Goal: Task Accomplishment & Management: Manage account settings

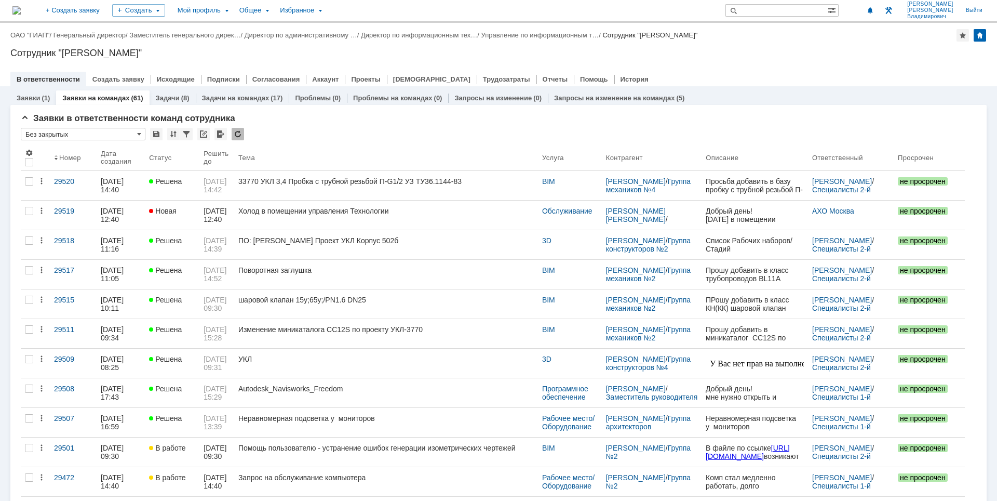
drag, startPoint x: 733, startPoint y: 58, endPoint x: 728, endPoint y: 61, distance: 5.6
click at [733, 57] on div "Сотрудник "[PERSON_NAME]"" at bounding box center [498, 53] width 976 height 10
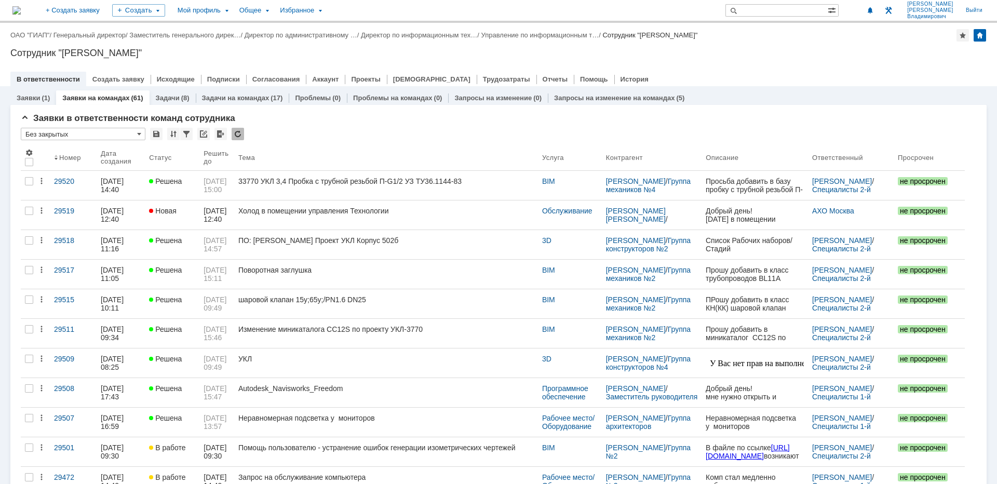
drag, startPoint x: 643, startPoint y: 48, endPoint x: 500, endPoint y: 24, distance: 144.8
click at [643, 48] on div "Сотрудник "[PERSON_NAME]"" at bounding box center [498, 53] width 976 height 10
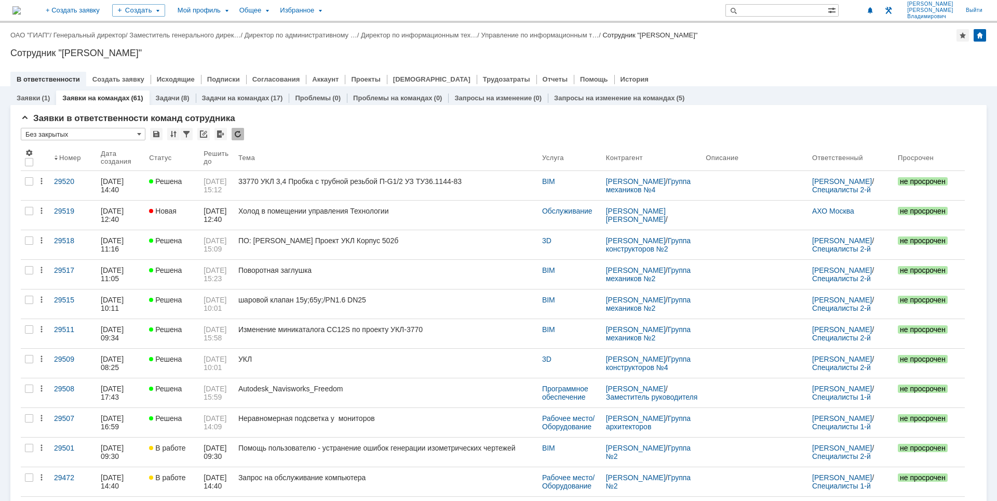
click at [764, 58] on div "Назад | ОАО "ГИАП" / Генеральный директор / Заместитель генерального дирек… / Д…" at bounding box center [498, 54] width 997 height 63
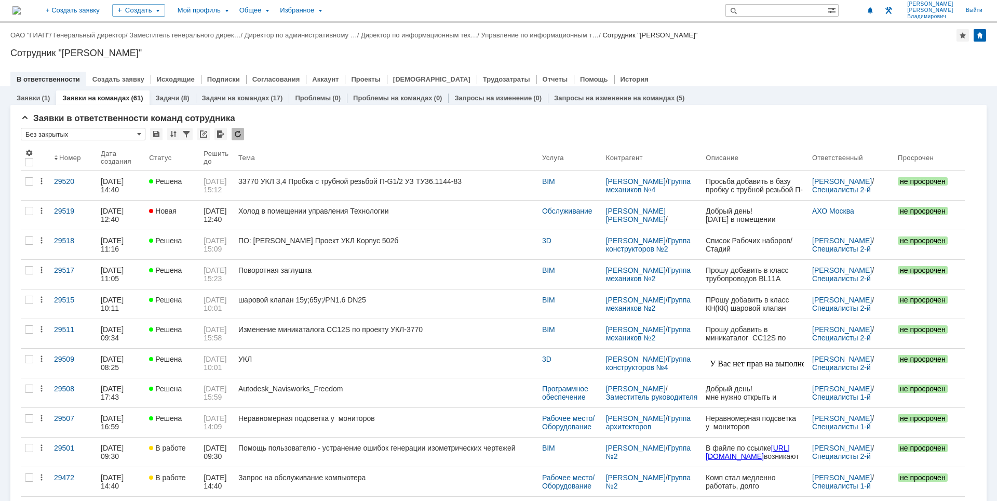
click at [811, 58] on div "Сотрудник "[PERSON_NAME]"" at bounding box center [498, 53] width 976 height 10
click at [823, 56] on div "Сотрудник "[PERSON_NAME]"" at bounding box center [498, 53] width 976 height 10
click at [615, 49] on div "Сотрудник "[PERSON_NAME]"" at bounding box center [498, 53] width 976 height 10
click at [707, 55] on div "Сотрудник "[PERSON_NAME]"" at bounding box center [498, 53] width 976 height 10
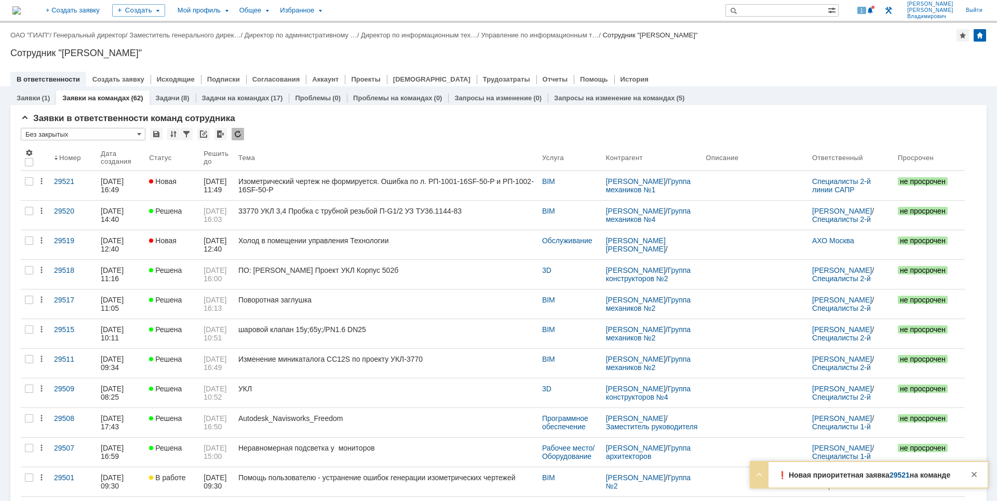
click at [699, 67] on div at bounding box center [498, 68] width 976 height 8
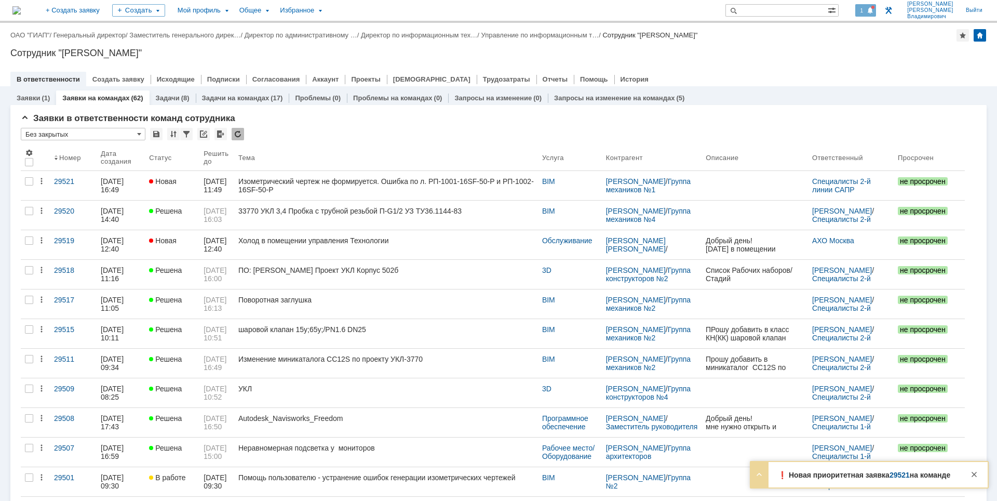
click at [867, 8] on span "1" at bounding box center [861, 10] width 9 height 7
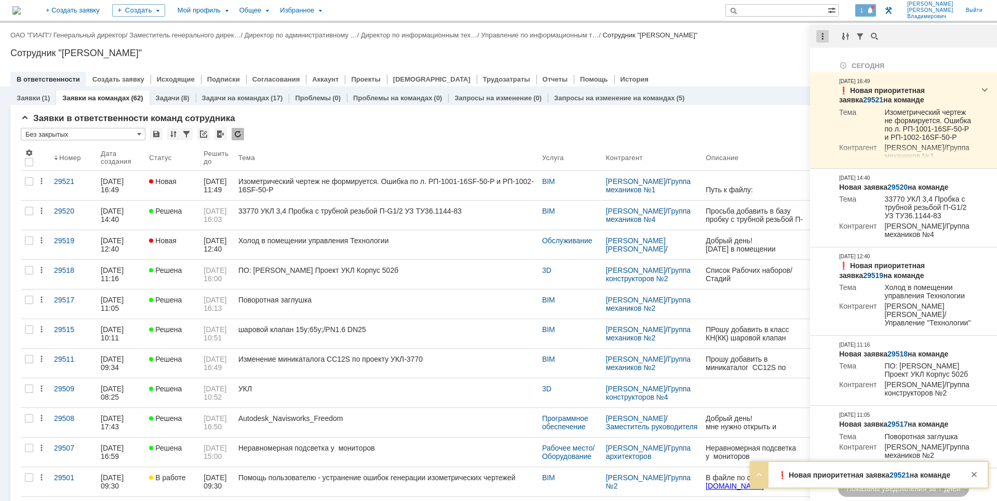
click at [823, 37] on div at bounding box center [822, 36] width 12 height 12
click at [835, 60] on div "Отметить уведомления прочитанными" at bounding box center [893, 62] width 139 height 7
click at [722, 56] on div "Сотрудник "[PERSON_NAME]"" at bounding box center [498, 53] width 976 height 10
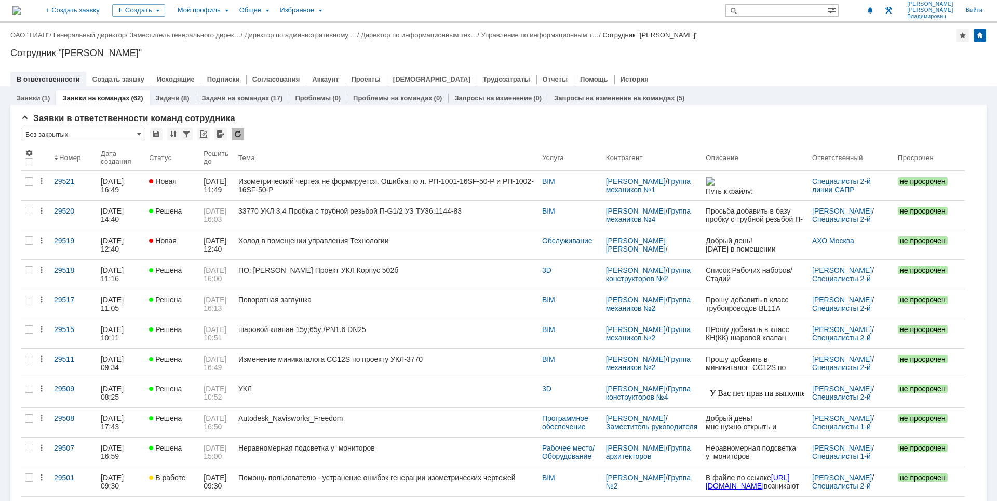
click at [722, 56] on div "Сотрудник "[PERSON_NAME]"" at bounding box center [498, 53] width 976 height 10
click at [698, 66] on div at bounding box center [498, 68] width 976 height 8
click at [681, 47] on div "Назад | ОАО "ГИАП" / Генеральный директор / Заместитель генерального дирек… / Д…" at bounding box center [498, 54] width 997 height 63
